Goal: Check status

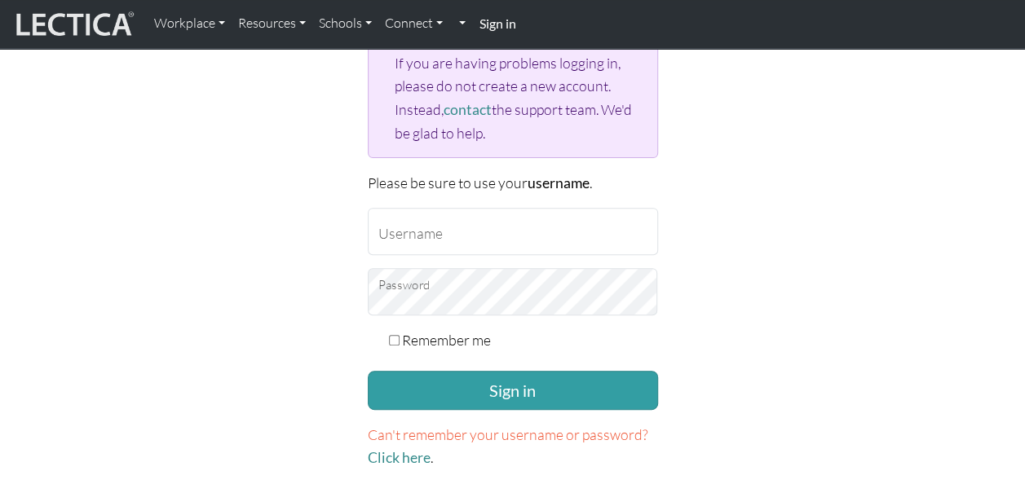
scroll to position [201, 0]
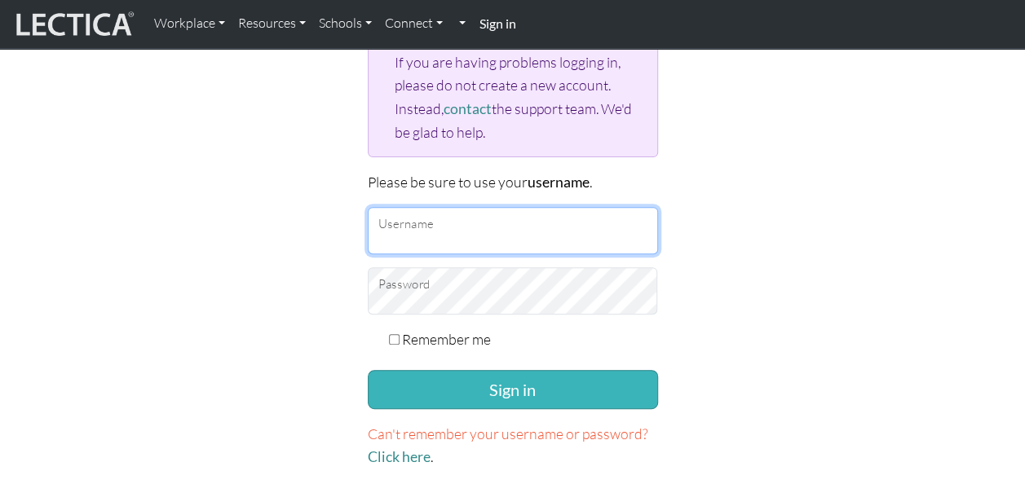
type input "[EMAIL_ADDRESS][DOMAIN_NAME]"
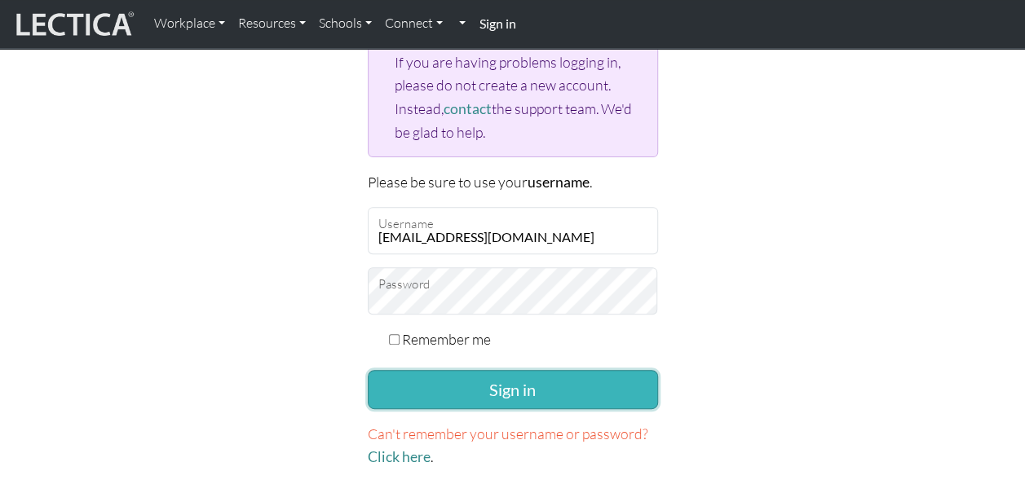
click at [478, 377] on button "Sign in" at bounding box center [513, 389] width 290 height 39
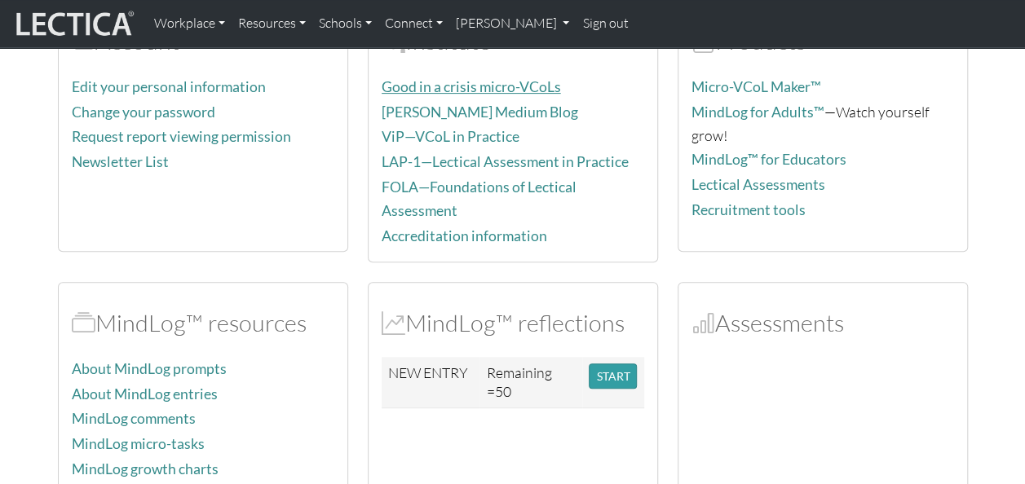
scroll to position [232, 0]
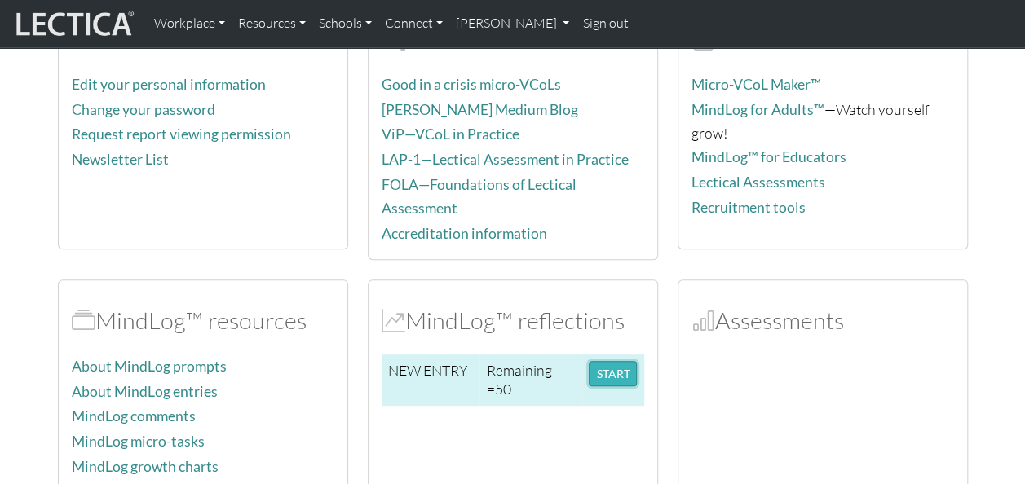
click at [605, 363] on button "START" at bounding box center [613, 373] width 48 height 25
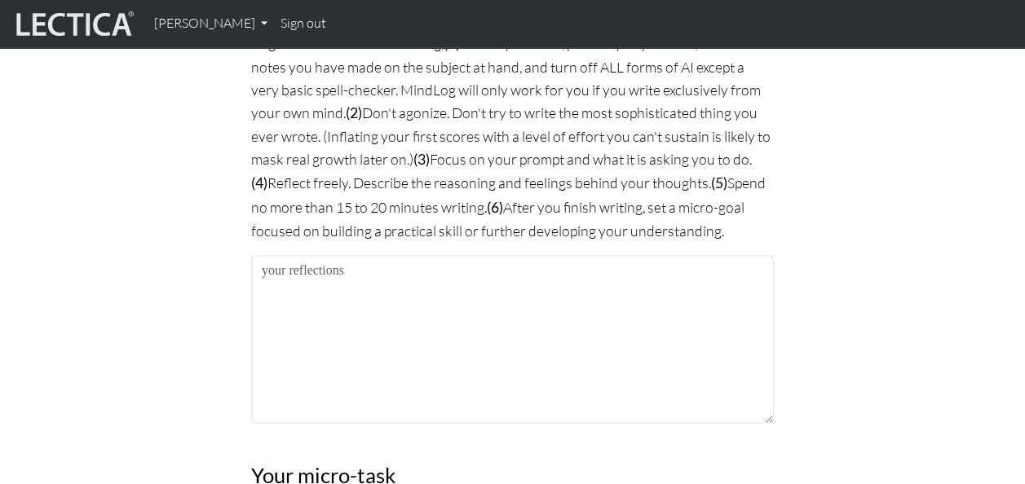
scroll to position [1199, 0]
